Goal: Transaction & Acquisition: Purchase product/service

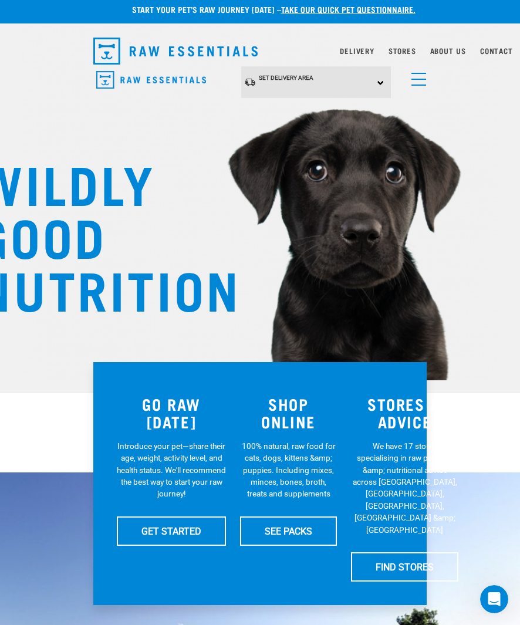
click at [294, 529] on link "SEE PACKS" at bounding box center [288, 530] width 97 height 29
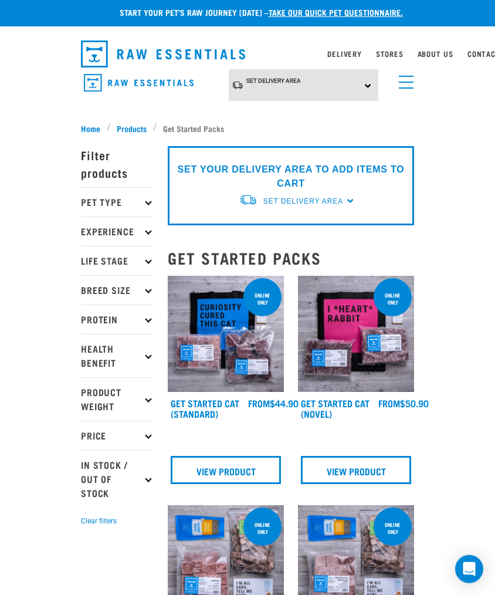
click at [150, 290] on icon at bounding box center [148, 290] width 6 height 6
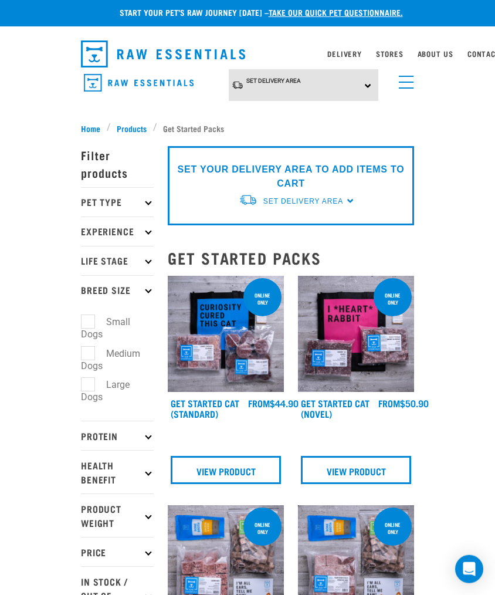
click at [145, 199] on p "Pet Type" at bounding box center [117, 201] width 73 height 29
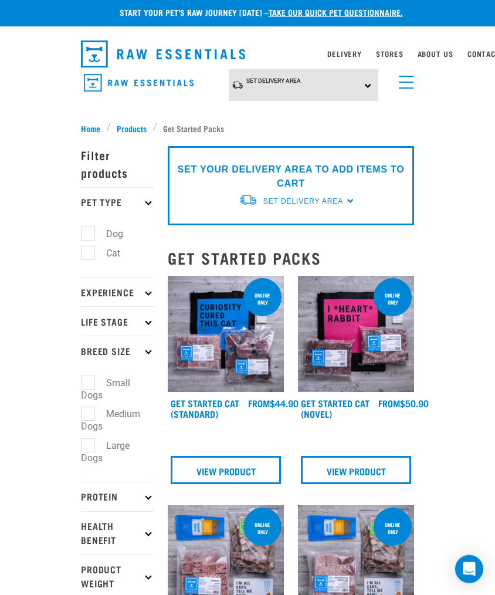
click at [93, 252] on label "Cat" at bounding box center [106, 253] width 38 height 15
click at [89, 252] on input "Cat" at bounding box center [85, 251] width 8 height 8
checkbox input "true"
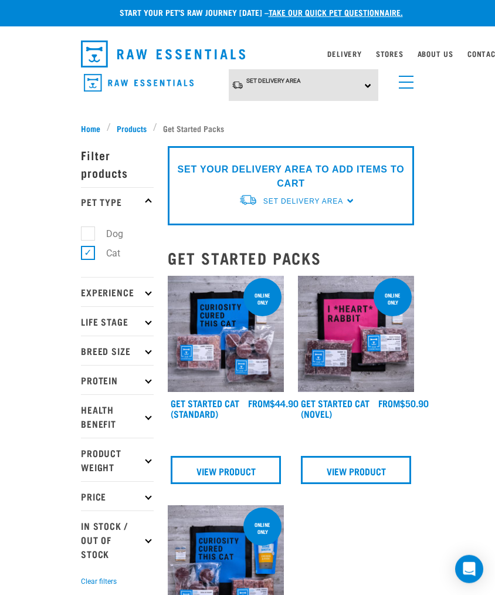
click at [152, 348] on p "Breed Size" at bounding box center [117, 349] width 73 height 29
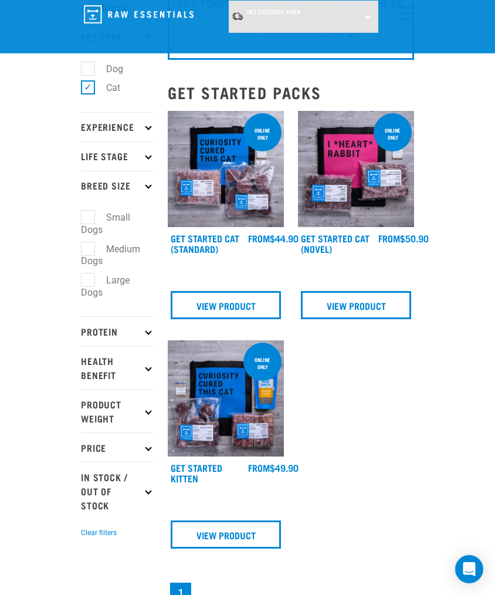
scroll to position [79, 0]
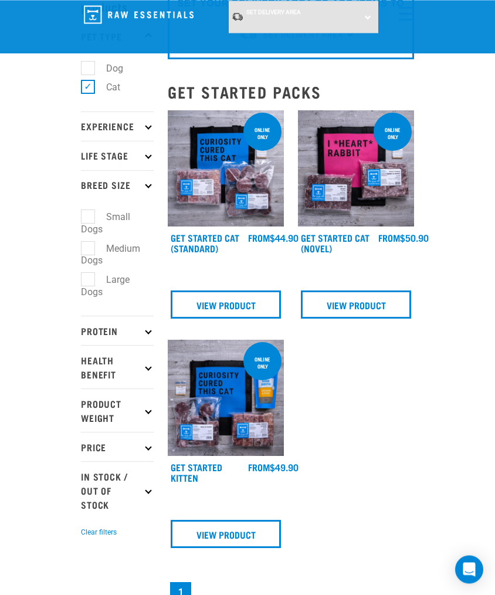
click at [231, 533] on link "View Product" at bounding box center [226, 534] width 110 height 28
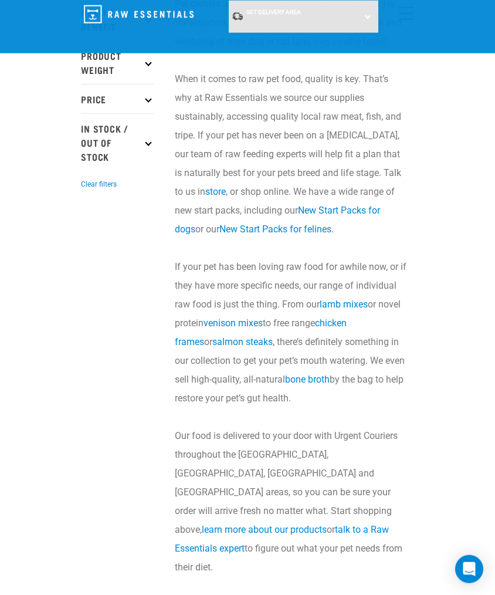
scroll to position [242, 0]
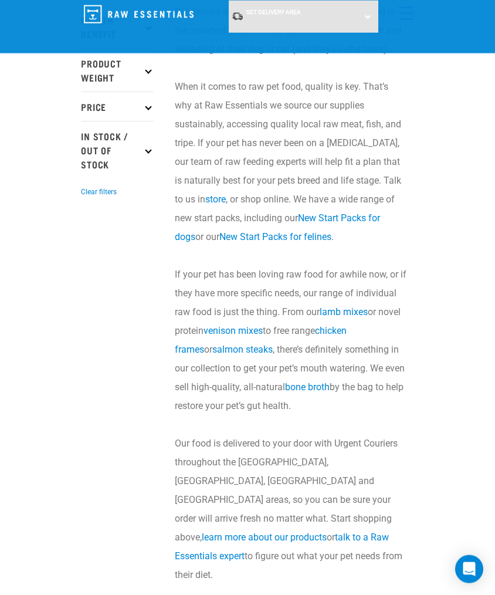
click at [285, 232] on link "New Start Packs for felines" at bounding box center [275, 236] width 112 height 11
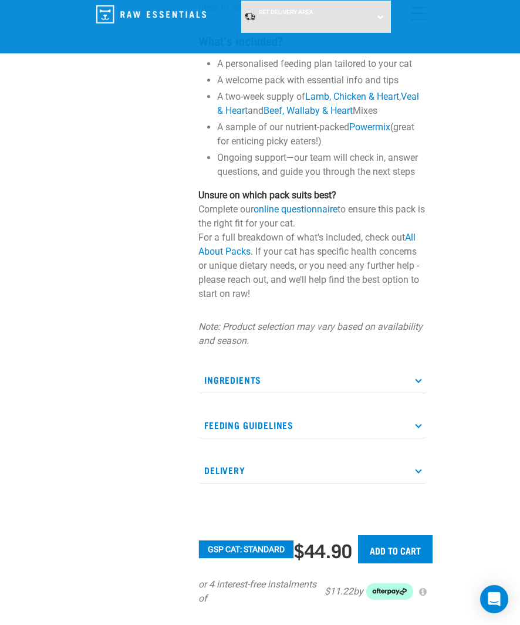
scroll to position [209, 0]
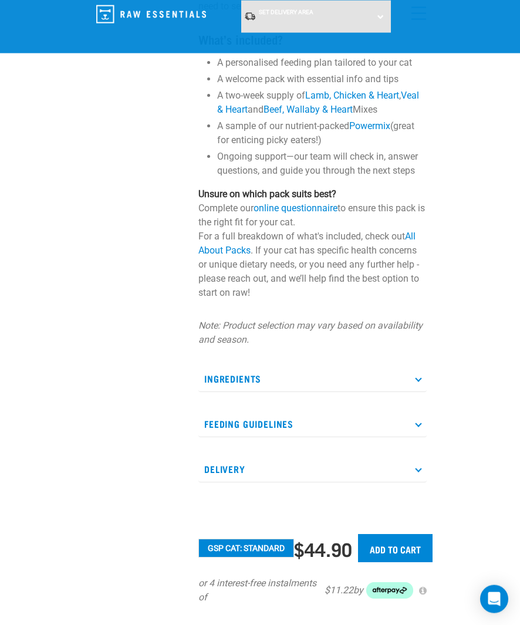
click at [418, 377] on icon at bounding box center [418, 378] width 6 height 6
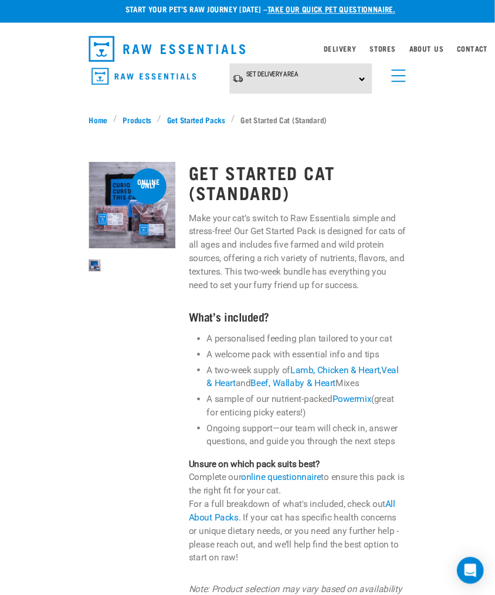
scroll to position [0, 0]
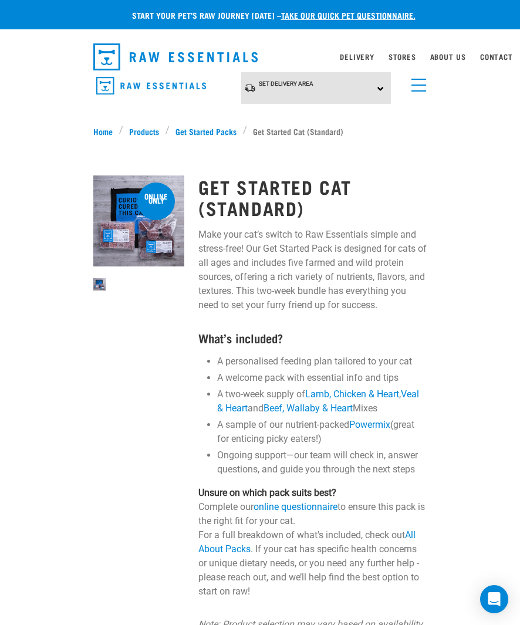
click at [415, 83] on link "menu" at bounding box center [415, 82] width 21 height 21
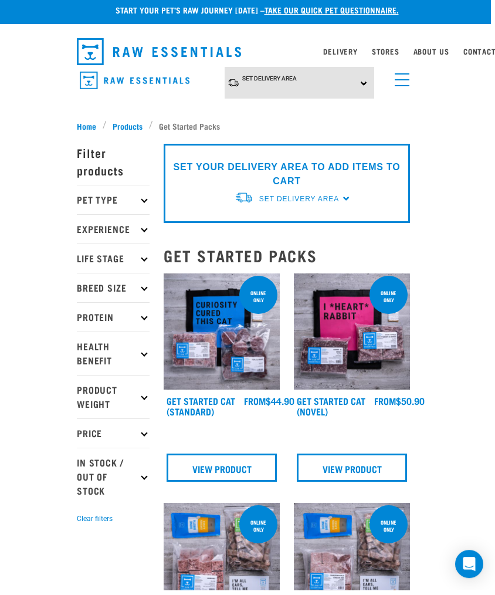
scroll to position [5, 5]
